Goal: Task Accomplishment & Management: Use online tool/utility

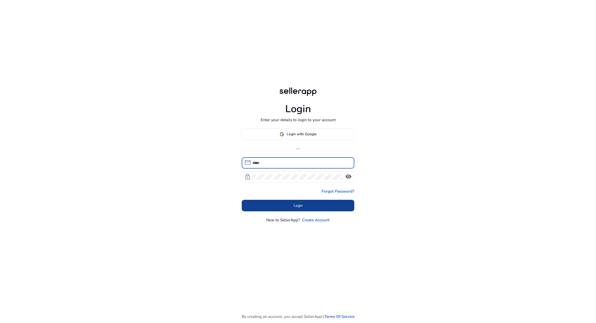
type input "**********"
click at [290, 203] on span at bounding box center [298, 205] width 113 height 12
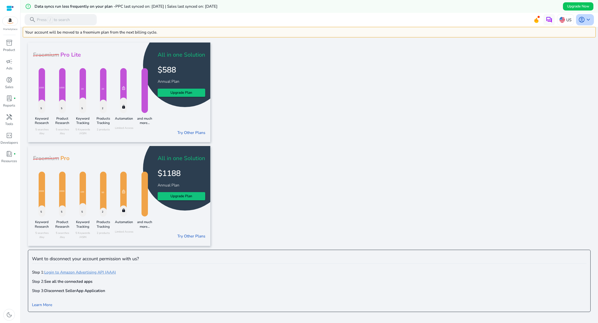
click at [585, 20] on span "keyboard_arrow_down" at bounding box center [588, 19] width 7 height 7
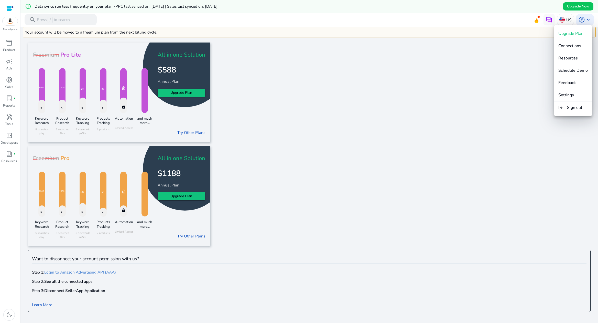
click at [292, 139] on div at bounding box center [299, 161] width 598 height 323
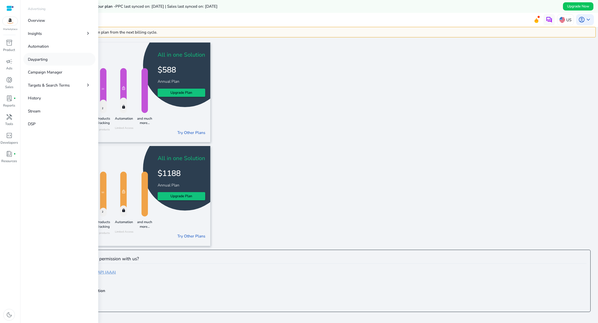
click at [40, 61] on p "Dayparting" at bounding box center [38, 59] width 20 height 6
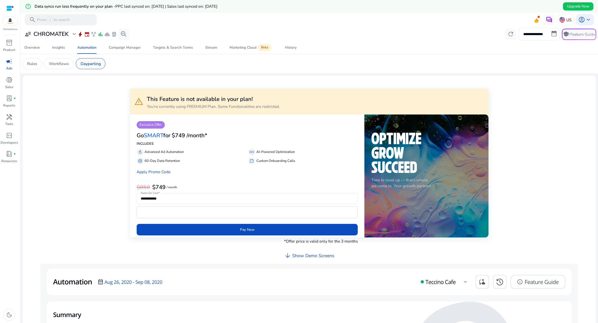
click at [93, 64] on p "Dayparting" at bounding box center [91, 64] width 20 height 6
